Goal: Information Seeking & Learning: Learn about a topic

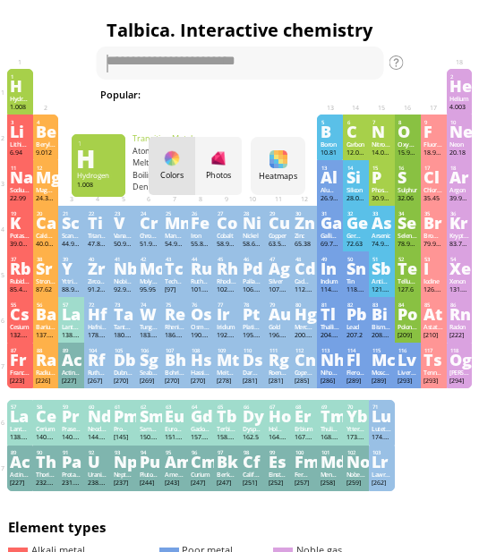
click at [416, 131] on div "O" at bounding box center [407, 131] width 20 height 14
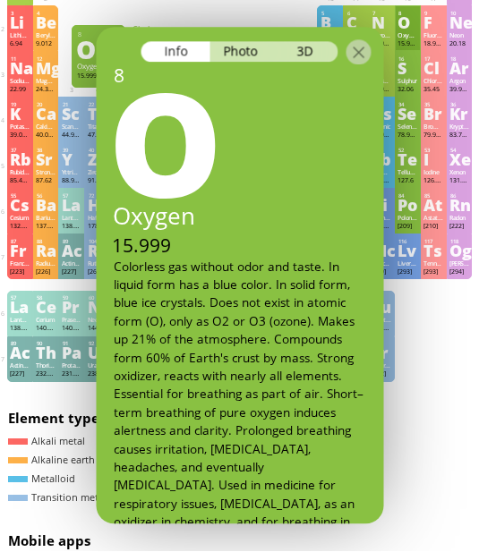
scroll to position [109, 0]
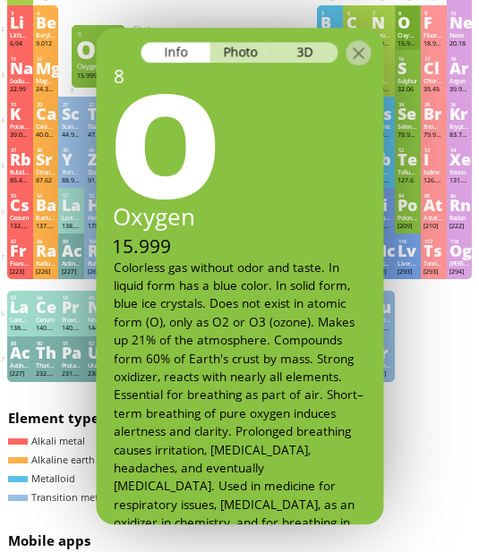
click at [40, 188] on div "38 Sr Strontium 87.62 +1, +2 +1, +2 777 °C 1382 °C 2.63 g/cm 3 [Kr]5s 2" at bounding box center [46, 165] width 26 height 46
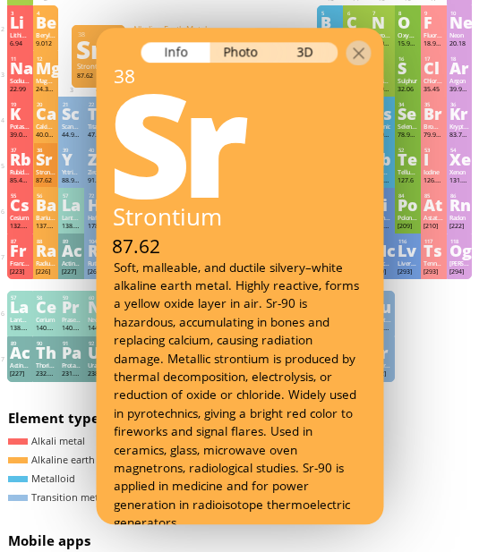
click at [88, 16] on div at bounding box center [98, 13] width 20 height 7
click at [55, 166] on div "38 Sr Strontium 87.62 +1, +2 +1, +2 777 °C 1382 °C 2.63 g/cm 3 [Kr]5s 2" at bounding box center [46, 165] width 26 height 46
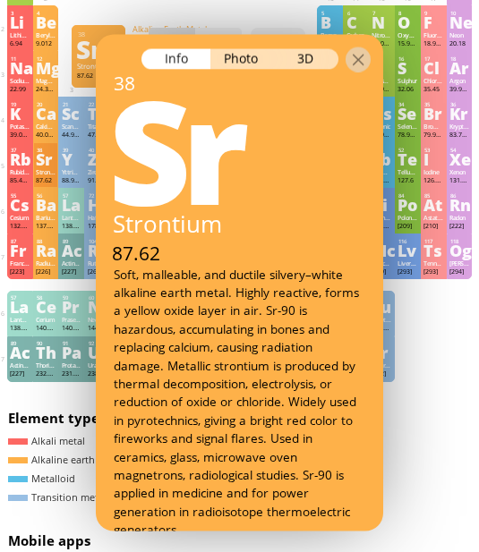
click at [413, 30] on div "O" at bounding box center [407, 22] width 20 height 14
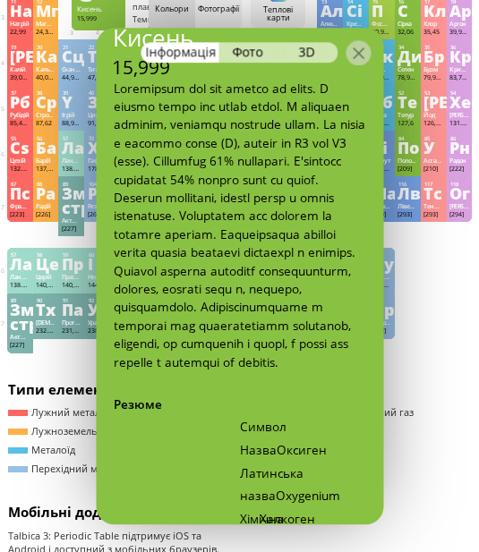
scroll to position [176, 0]
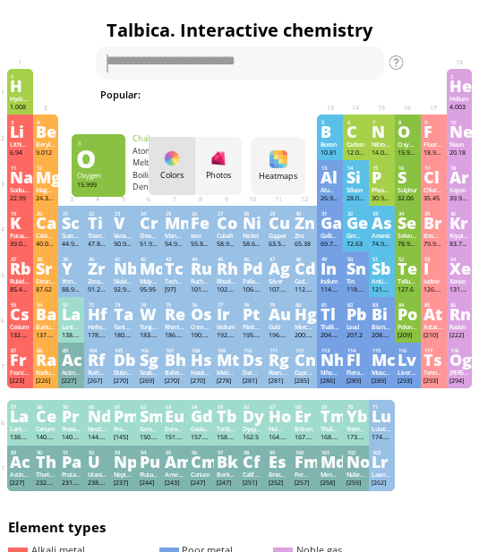
click at [405, 139] on div "O" at bounding box center [407, 131] width 20 height 14
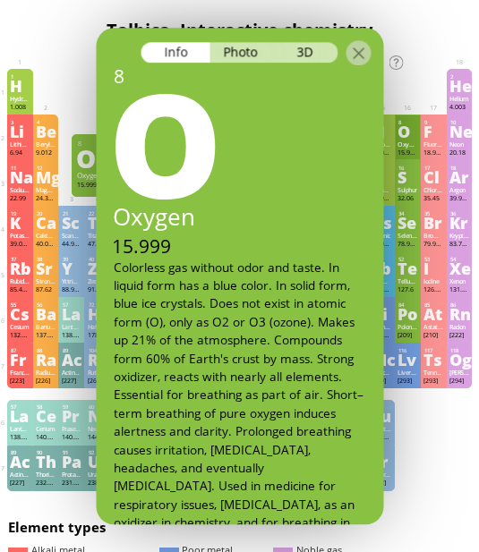
click at [301, 69] on div "O" at bounding box center [236, 140] width 293 height 143
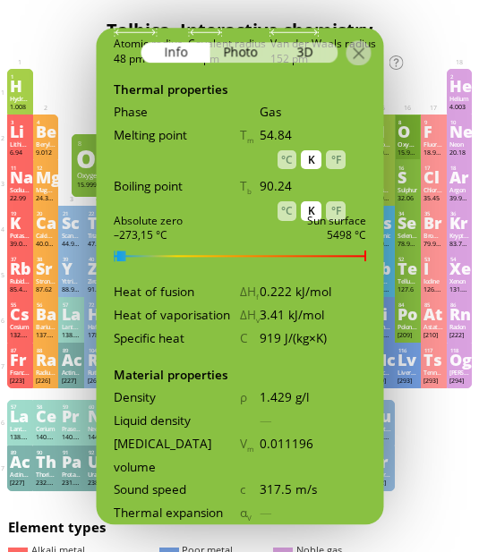
scroll to position [1585, 0]
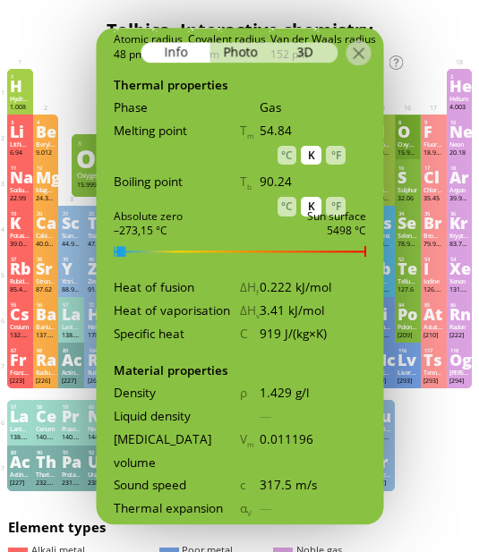
click at [168, 405] on div "Liquid density" at bounding box center [177, 416] width 126 height 23
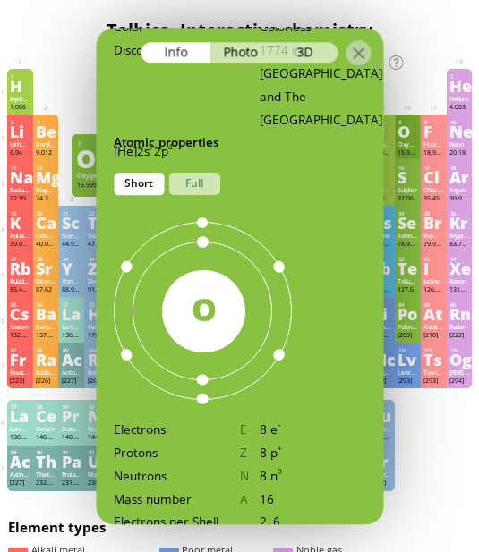
scroll to position [92, 0]
